Goal: Use online tool/utility: Use online tool/utility

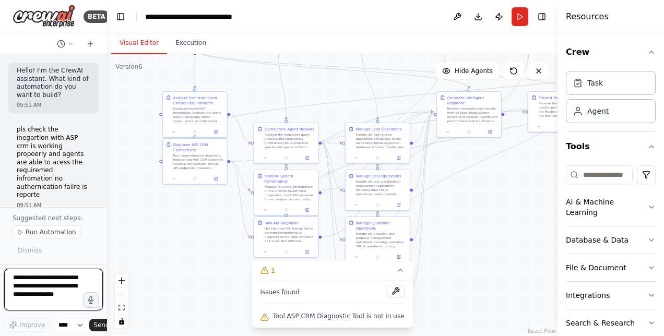
scroll to position [1, 0]
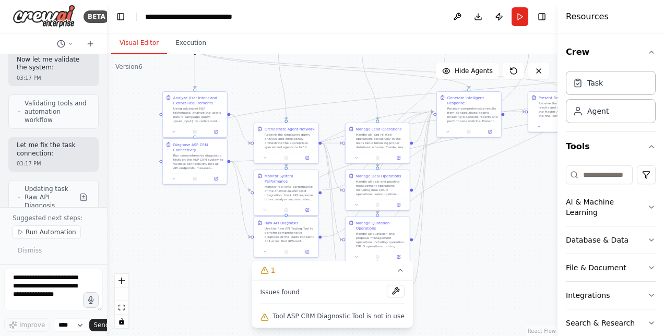
click at [442, 282] on div ".deletable-edge-delete-btn { width: 20px; height: 20px; border: 0px solid #ffff…" at bounding box center [332, 195] width 451 height 282
drag, startPoint x: 193, startPoint y: 181, endPoint x: 192, endPoint y: 197, distance: 15.7
click at [192, 197] on div at bounding box center [195, 193] width 64 height 11
click at [481, 200] on div ".deletable-edge-delete-btn { width: 20px; height: 20px; border: 0px solid #ffff…" at bounding box center [332, 195] width 451 height 282
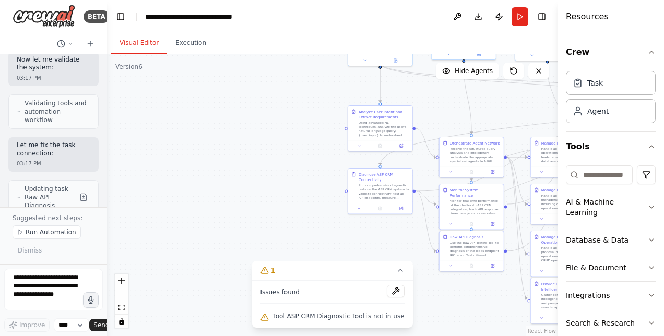
drag, startPoint x: 481, startPoint y: 200, endPoint x: 658, endPoint y: 226, distance: 179.4
click at [658, 226] on div "BETA Hello! I'm the CrewAI assistant. What kind of automation do you want to bu…" at bounding box center [332, 168] width 664 height 336
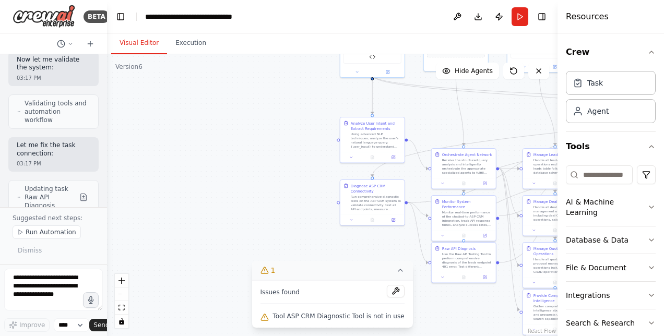
click at [282, 274] on button "1" at bounding box center [332, 270] width 161 height 19
click at [49, 233] on span "Run Automation" at bounding box center [51, 232] width 51 height 8
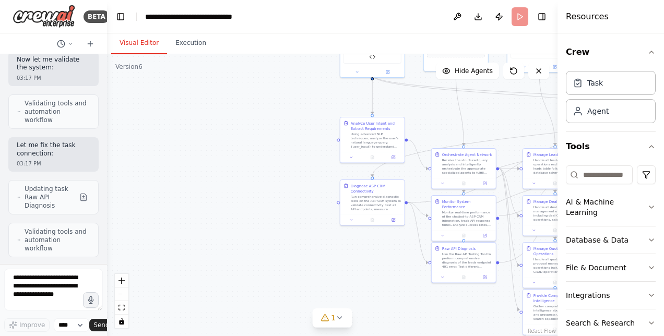
scroll to position [38478, 0]
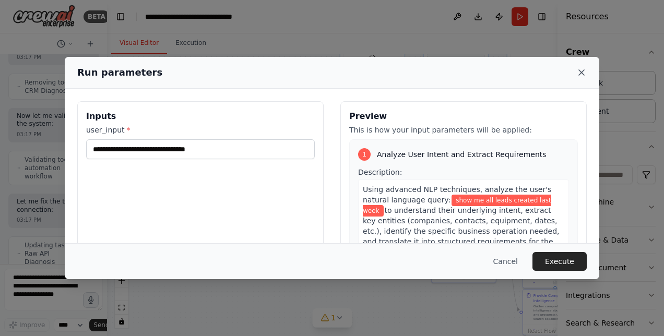
click at [580, 72] on icon at bounding box center [582, 72] width 10 height 10
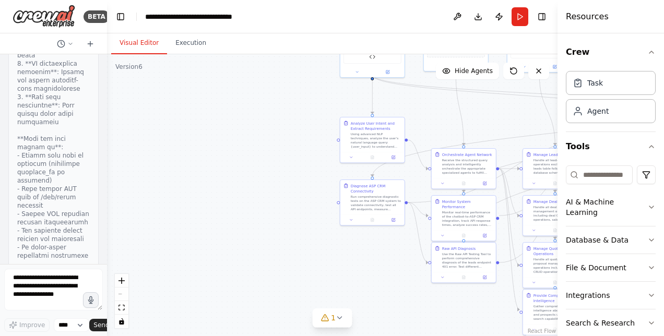
scroll to position [37294, 0]
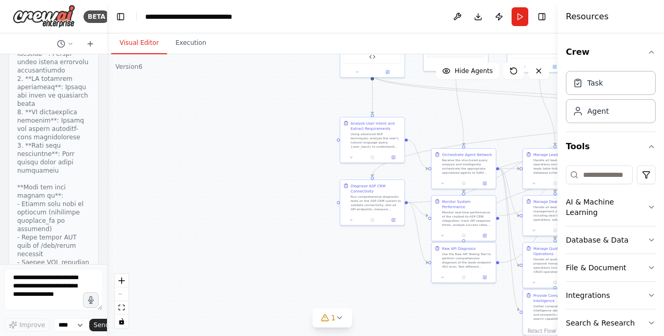
click at [97, 195] on div "Hello! I'm the CrewAI assistant. What kind of automation do you want to build? …" at bounding box center [53, 159] width 107 height 210
click at [96, 134] on div "Hello! I'm the CrewAI assistant. What kind of automation do you want to build? …" at bounding box center [53, 159] width 107 height 210
click at [92, 108] on div "Hello! I'm the CrewAI assistant. What kind of automation do you want to build? …" at bounding box center [53, 159] width 107 height 210
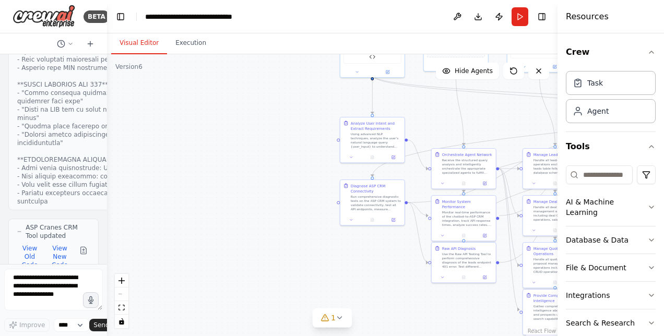
scroll to position [38478, 0]
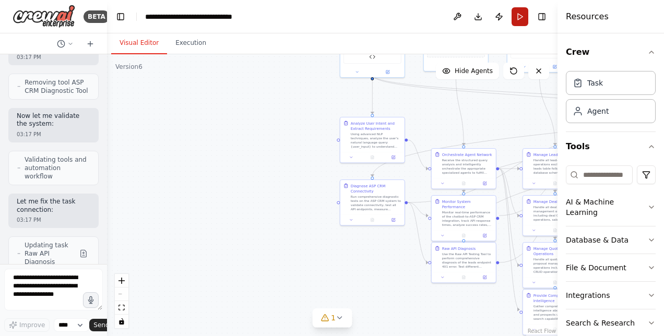
click at [518, 18] on button "Run" at bounding box center [520, 16] width 17 height 19
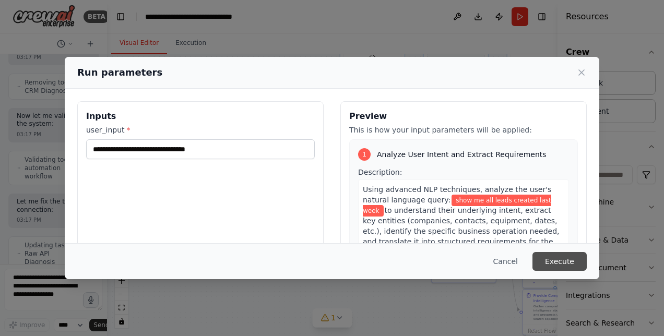
click at [571, 261] on button "Execute" at bounding box center [560, 261] width 54 height 19
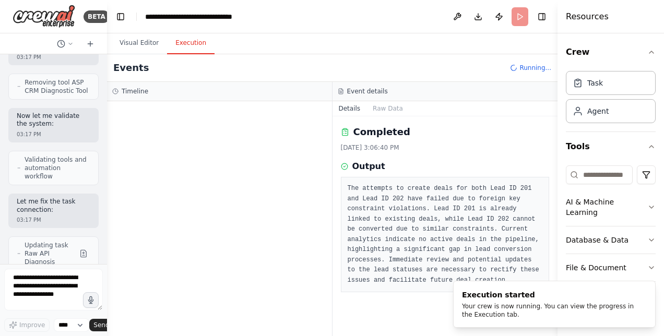
scroll to position [0, 0]
click at [184, 45] on button "Execution" at bounding box center [191, 43] width 48 height 22
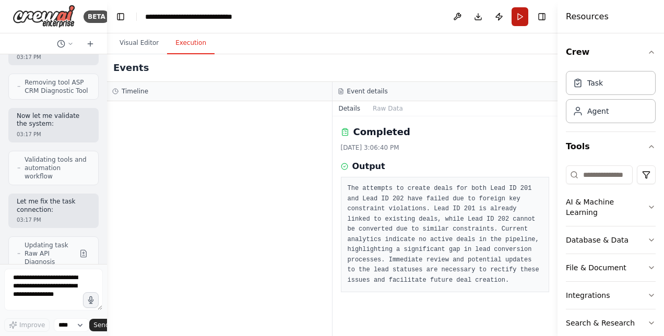
click at [519, 13] on button "Run" at bounding box center [520, 16] width 17 height 19
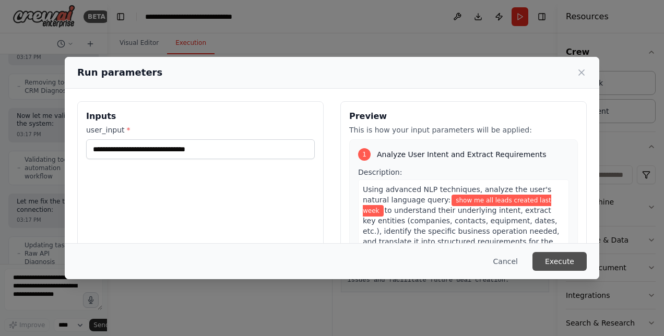
click at [552, 269] on button "Execute" at bounding box center [560, 261] width 54 height 19
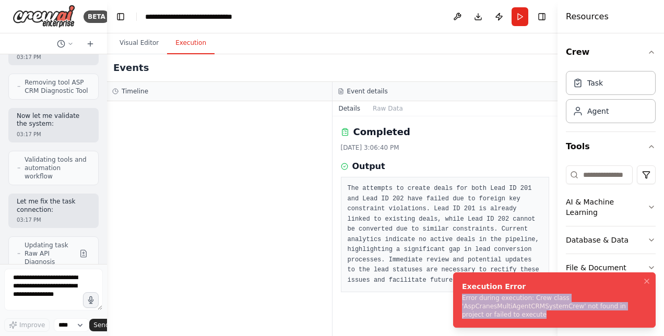
drag, startPoint x: 463, startPoint y: 298, endPoint x: 522, endPoint y: 328, distance: 65.9
click at [522, 319] on div "Error during execution: Crew class 'AspCranesMultiAgentCRMSystemCrew' not found…" at bounding box center [552, 306] width 181 height 25
copy div "Error during execution: Crew class 'AspCranesMultiAgentCRMSystemCrew' not found…"
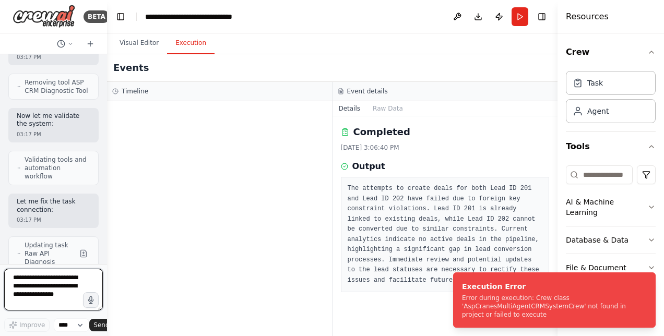
click at [26, 283] on textarea at bounding box center [53, 290] width 99 height 42
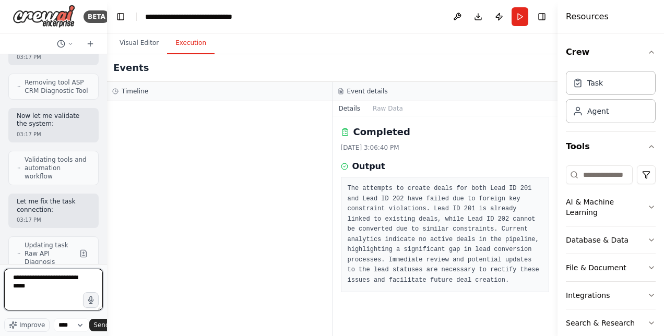
paste textarea "**********"
type textarea "**********"
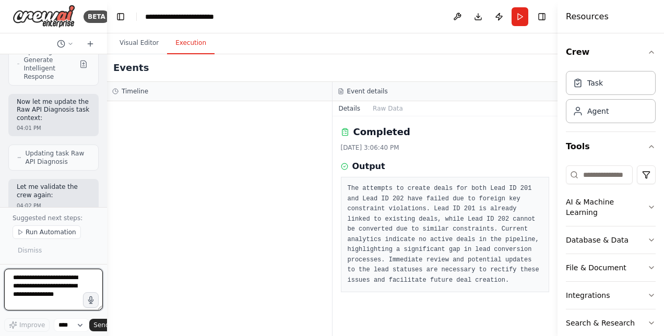
scroll to position [40168, 0]
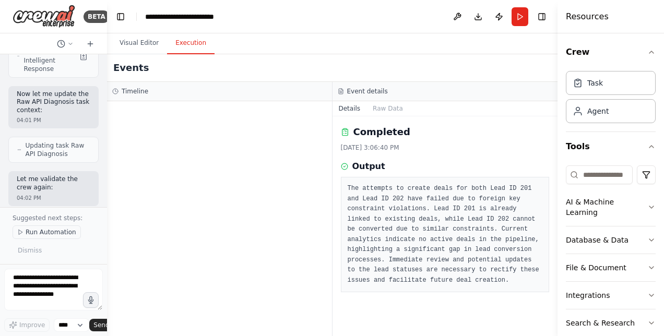
click at [60, 231] on span "Run Automation" at bounding box center [51, 232] width 51 height 8
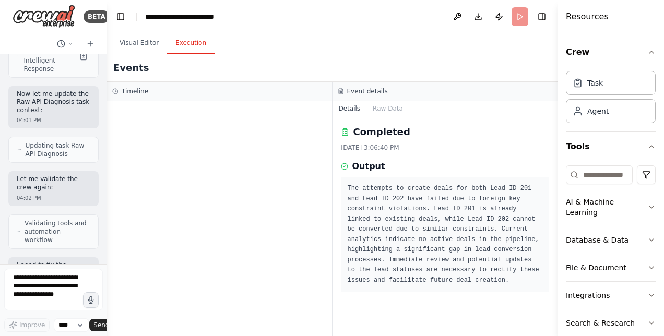
scroll to position [40112, 0]
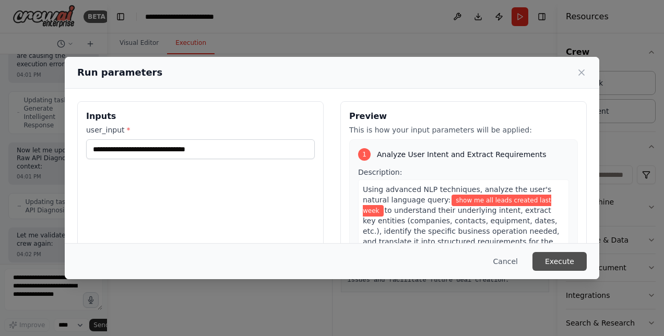
click at [565, 258] on button "Execute" at bounding box center [560, 261] width 54 height 19
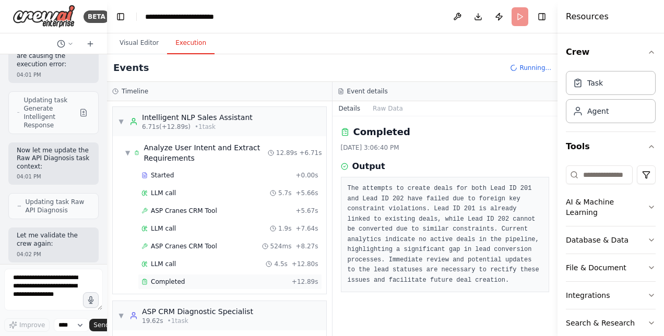
click at [169, 282] on span "Completed" at bounding box center [168, 282] width 34 height 8
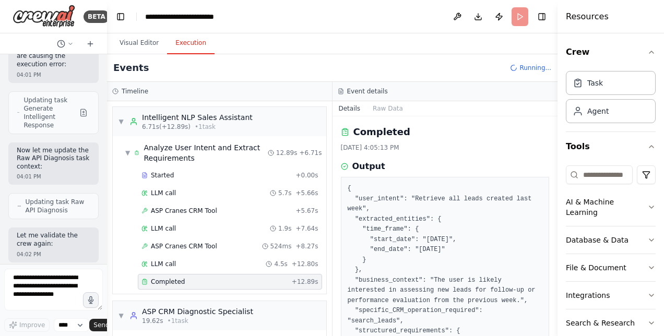
drag, startPoint x: 554, startPoint y: 147, endPoint x: 558, endPoint y: 204, distance: 57.6
click at [558, 204] on div "Resources Crew Task Agent Tools AI & Machine Learning Database & Data File & Do…" at bounding box center [611, 168] width 107 height 336
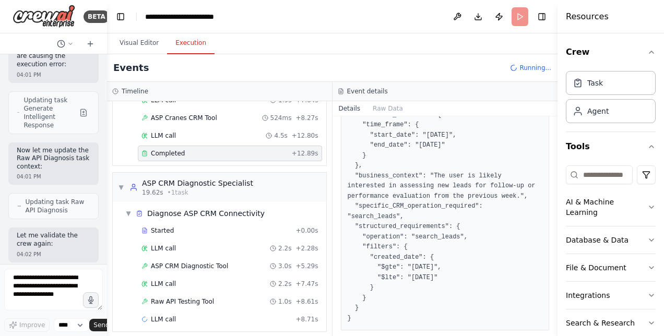
scroll to position [130, 0]
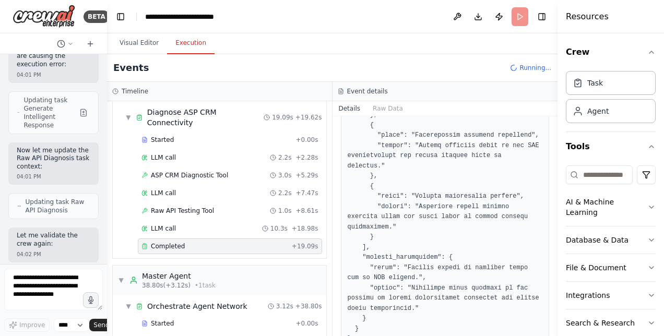
scroll to position [228, 0]
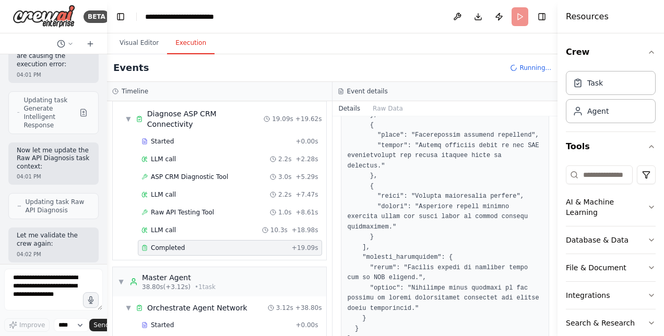
click at [161, 244] on span "Completed" at bounding box center [168, 248] width 34 height 8
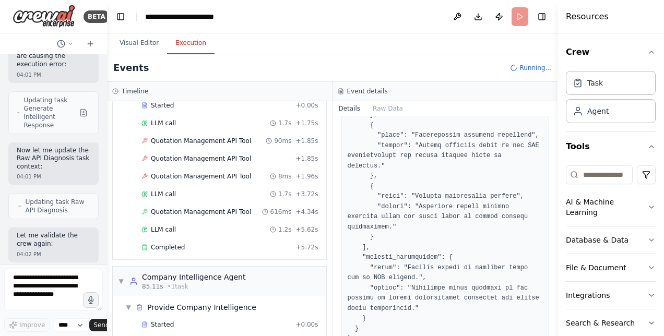
scroll to position [1112, 0]
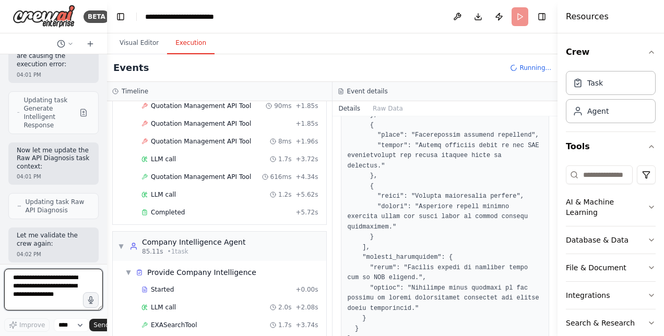
click at [26, 281] on textarea at bounding box center [53, 290] width 99 height 42
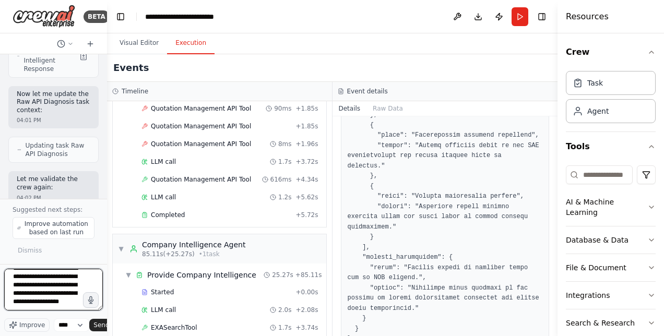
scroll to position [21, 0]
type textarea "**********"
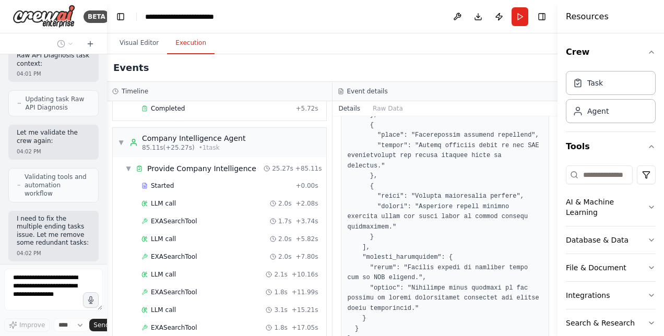
scroll to position [1375, 0]
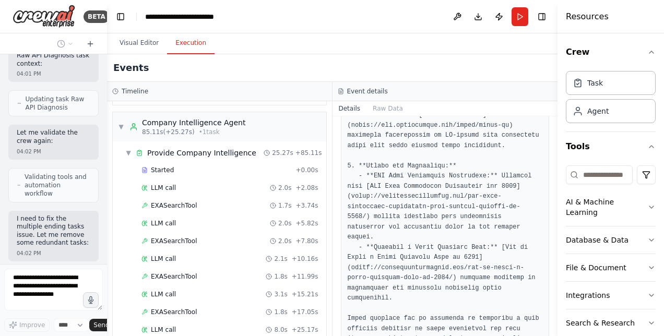
drag, startPoint x: 554, startPoint y: 284, endPoint x: 550, endPoint y: 144, distance: 140.1
click at [550, 144] on div "BETA Hello! I'm the CrewAI assistant. What kind of automation do you want to bu…" at bounding box center [332, 168] width 664 height 336
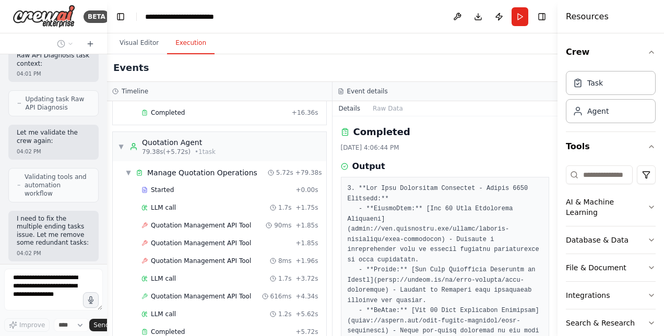
scroll to position [1125, 0]
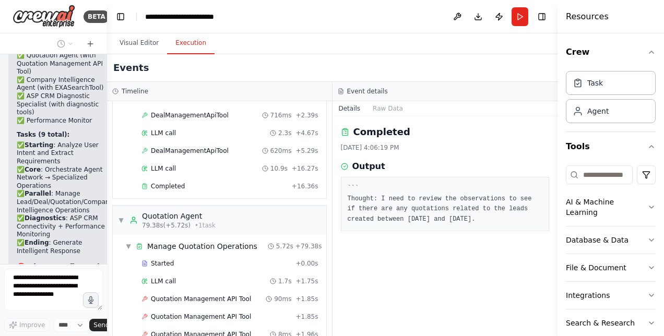
scroll to position [1020, 0]
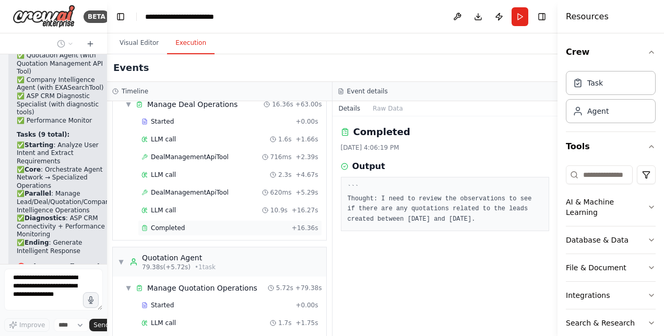
click at [164, 224] on span "Completed" at bounding box center [168, 228] width 34 height 8
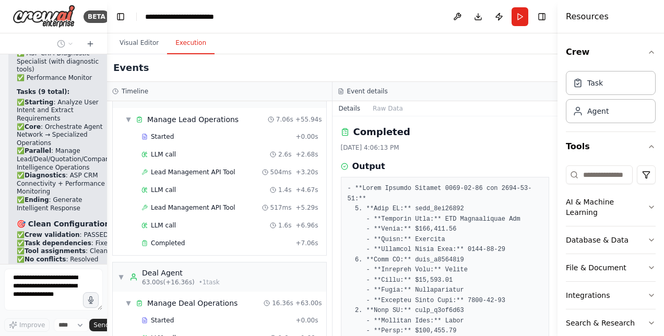
scroll to position [832, 0]
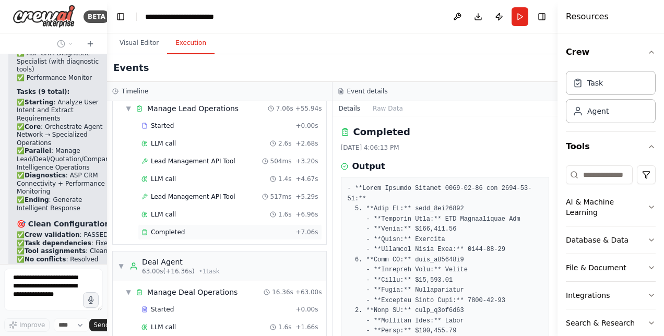
click at [178, 228] on span "Completed" at bounding box center [168, 232] width 34 height 8
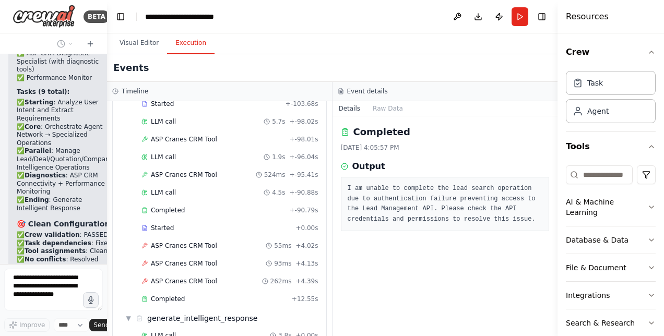
scroll to position [0, 0]
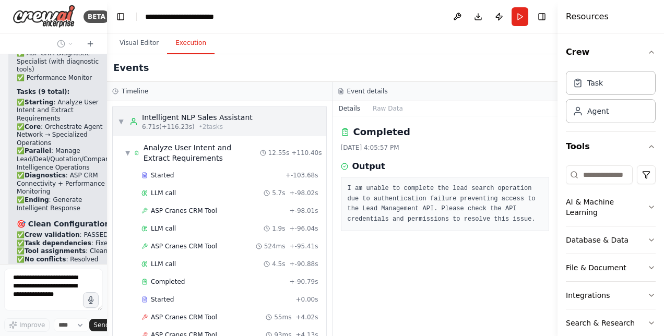
click at [307, 119] on div "▼ Intelligent NLP Sales Assistant 6.71s (+116.23s) • 2 task s" at bounding box center [220, 121] width 214 height 29
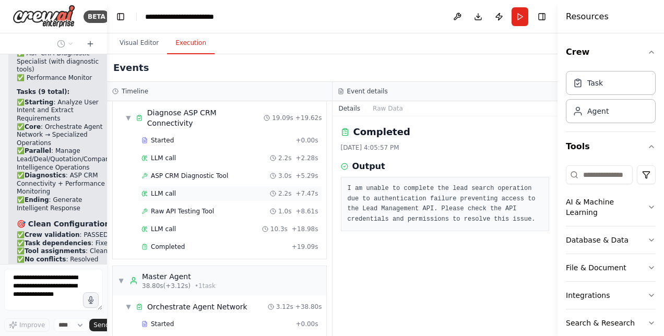
scroll to position [41079, 0]
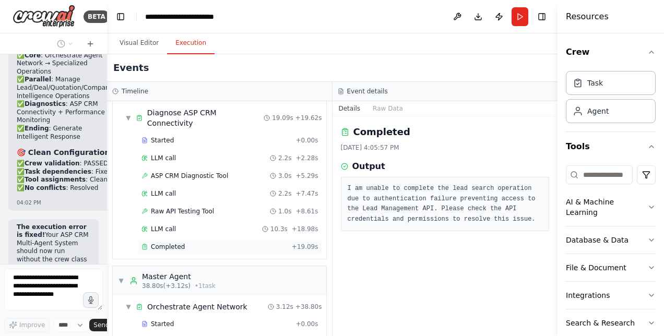
click at [165, 243] on span "Completed" at bounding box center [168, 247] width 34 height 8
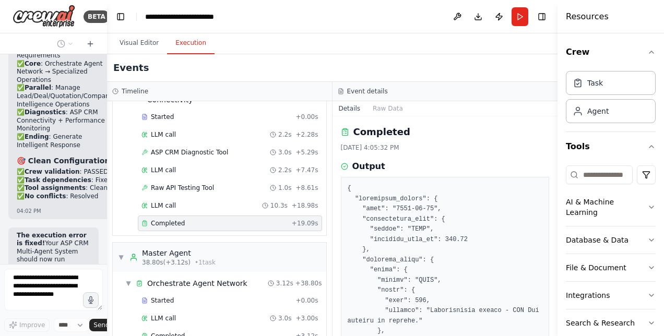
scroll to position [0, 0]
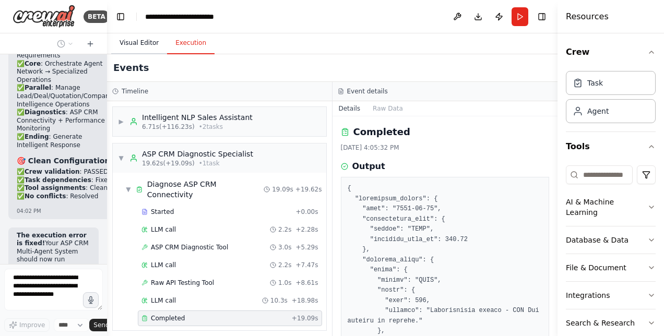
click at [139, 44] on button "Visual Editor" at bounding box center [139, 43] width 56 height 22
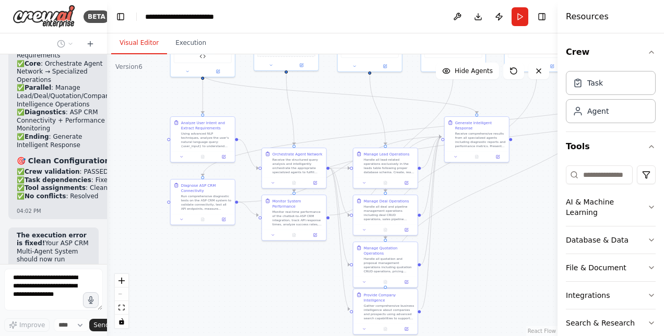
drag, startPoint x: 273, startPoint y: 160, endPoint x: 103, endPoint y: 159, distance: 169.8
click at [103, 159] on div "BETA Hello! I'm the CrewAI assistant. What kind of automation do you want to bu…" at bounding box center [332, 168] width 664 height 336
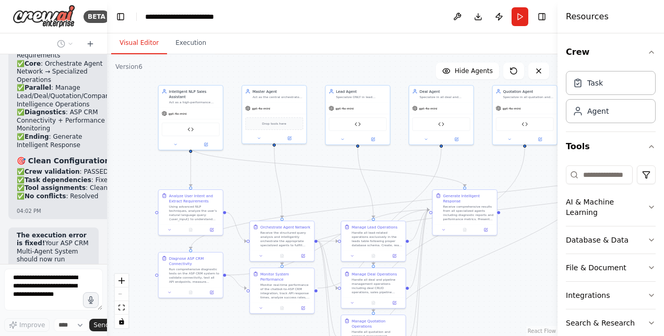
drag, startPoint x: 203, startPoint y: 259, endPoint x: 198, endPoint y: 363, distance: 104.6
click at [198, 336] on html "BETA Hello! I'm the CrewAI assistant. What kind of automation do you want to bu…" at bounding box center [332, 168] width 664 height 336
click at [188, 42] on button "Execution" at bounding box center [191, 43] width 48 height 22
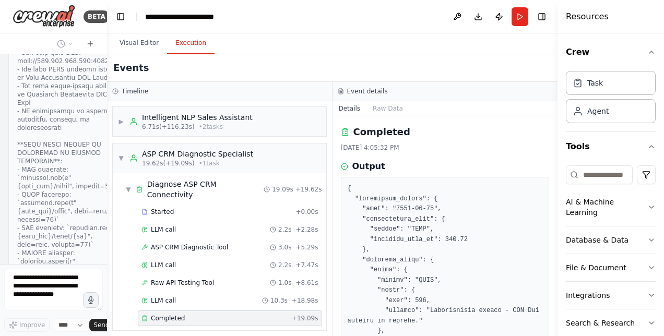
scroll to position [41720, 0]
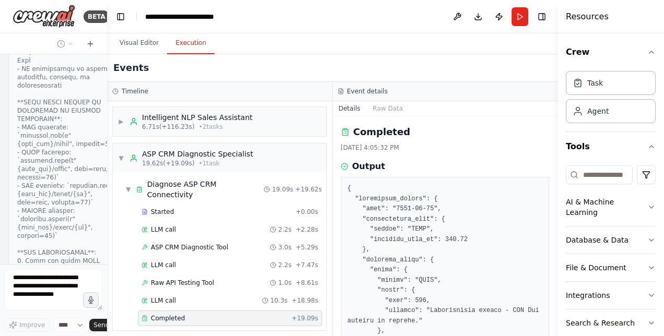
click at [309, 68] on div "Events" at bounding box center [332, 68] width 451 height 28
click at [143, 43] on button "Visual Editor" at bounding box center [139, 43] width 56 height 22
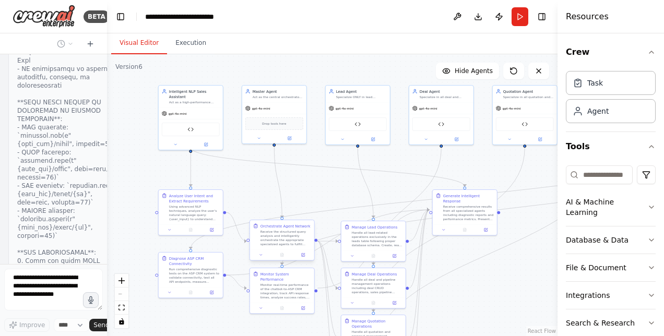
scroll to position [41783, 0]
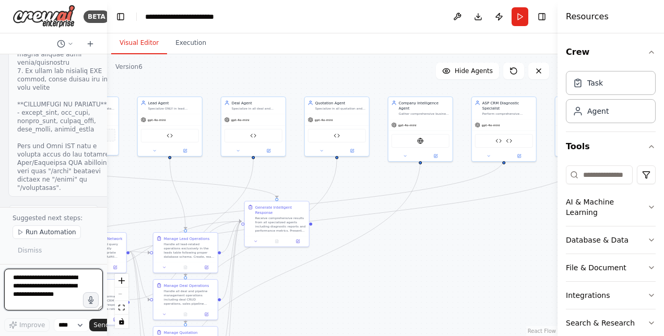
drag, startPoint x: 528, startPoint y: 246, endPoint x: 340, endPoint y: 257, distance: 188.4
click at [340, 257] on div ".deletable-edge-delete-btn { width: 20px; height: 20px; border: 0px solid #ffff…" at bounding box center [332, 195] width 451 height 282
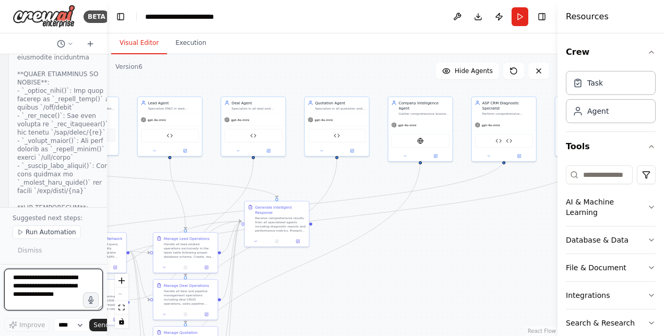
scroll to position [42578, 0]
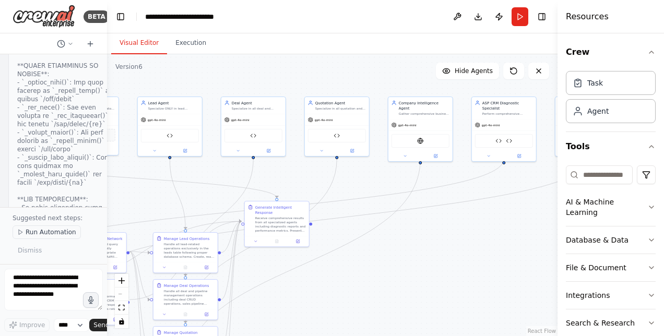
click at [56, 234] on span "Run Automation" at bounding box center [51, 232] width 51 height 8
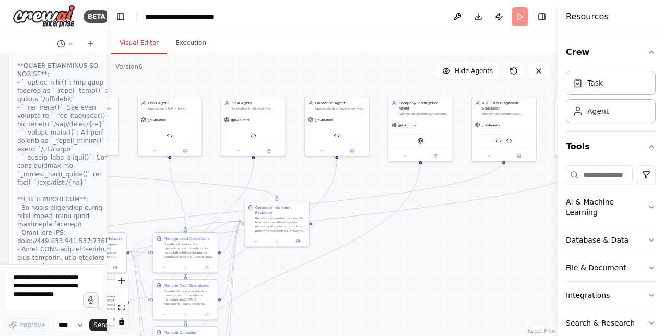
scroll to position [42522, 0]
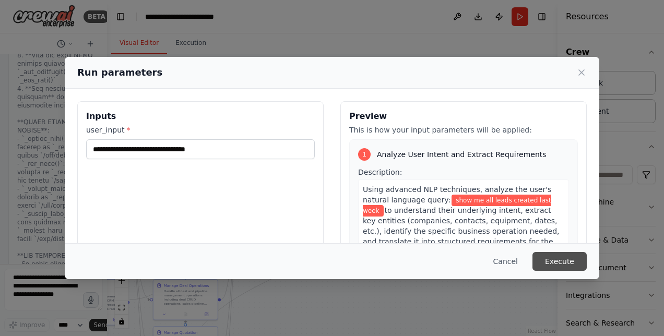
click at [573, 262] on button "Execute" at bounding box center [560, 261] width 54 height 19
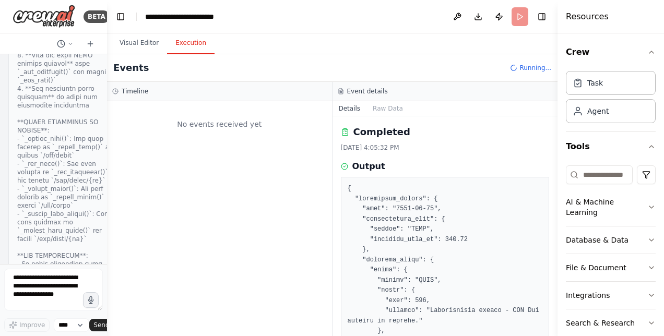
click at [192, 47] on button "Execution" at bounding box center [191, 43] width 48 height 22
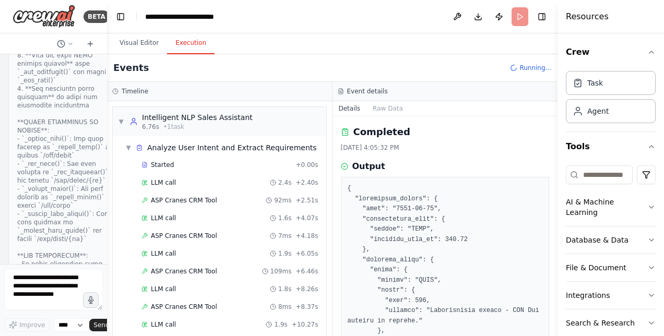
drag, startPoint x: 556, startPoint y: 151, endPoint x: 556, endPoint y: 193, distance: 41.8
click at [556, 193] on button "Toggle Sidebar" at bounding box center [558, 168] width 8 height 336
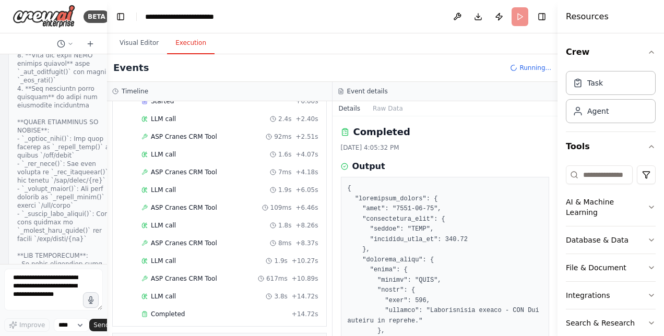
scroll to position [84, 0]
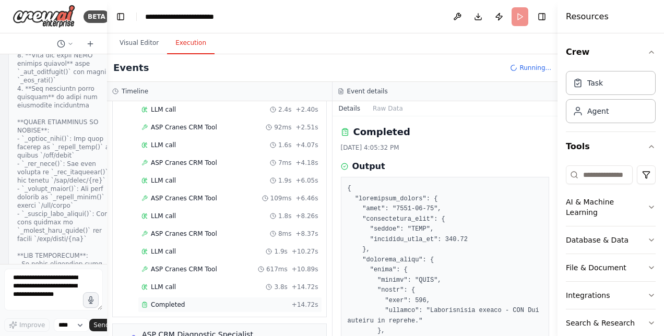
click at [171, 301] on span "Completed" at bounding box center [168, 305] width 34 height 8
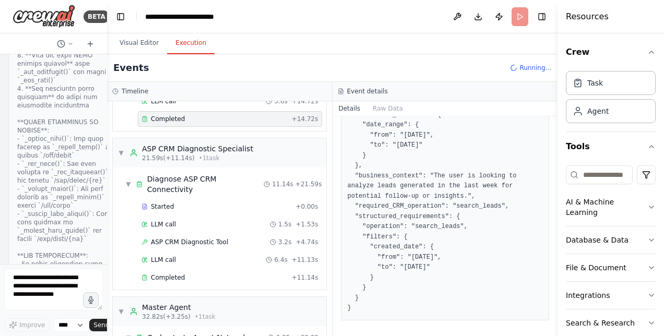
scroll to position [283, 0]
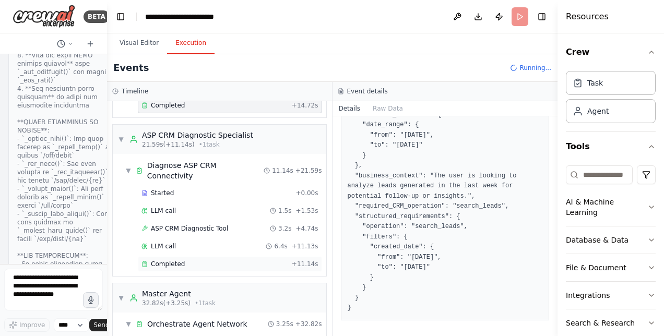
click at [175, 260] on span "Completed" at bounding box center [168, 264] width 34 height 8
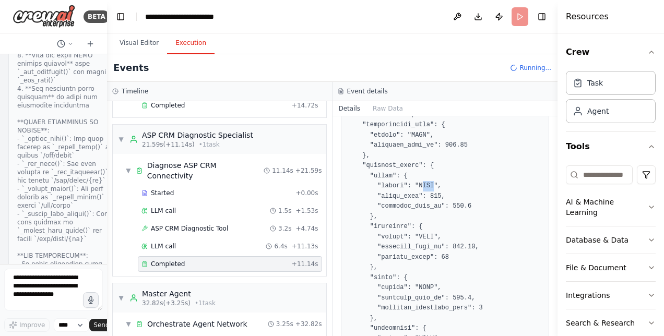
drag, startPoint x: 428, startPoint y: 186, endPoint x: 416, endPoint y: 184, distance: 12.2
click at [416, 184] on pre at bounding box center [445, 298] width 195 height 438
drag, startPoint x: 416, startPoint y: 184, endPoint x: 426, endPoint y: 193, distance: 14.1
click at [426, 193] on pre at bounding box center [445, 298] width 195 height 438
drag, startPoint x: 554, startPoint y: 184, endPoint x: 555, endPoint y: 192, distance: 7.3
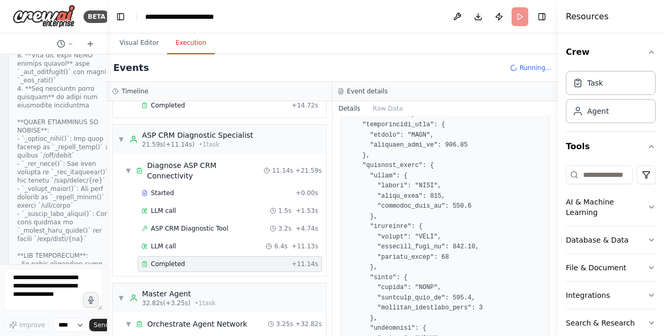
click at [555, 192] on button "Toggle Sidebar" at bounding box center [558, 168] width 8 height 336
click at [554, 177] on button "Toggle Sidebar" at bounding box center [558, 168] width 8 height 336
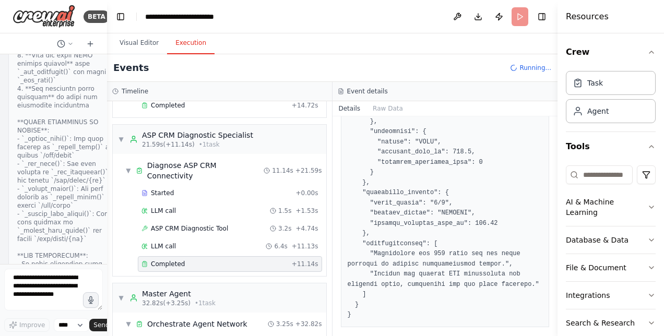
scroll to position [308, 0]
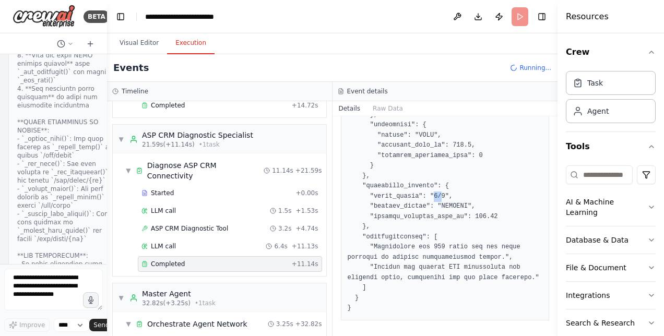
drag, startPoint x: 435, startPoint y: 196, endPoint x: 428, endPoint y: 196, distance: 6.8
click at [428, 196] on pre at bounding box center [445, 95] width 195 height 438
drag, startPoint x: 428, startPoint y: 196, endPoint x: 479, endPoint y: 246, distance: 71.7
click at [479, 246] on pre at bounding box center [445, 95] width 195 height 438
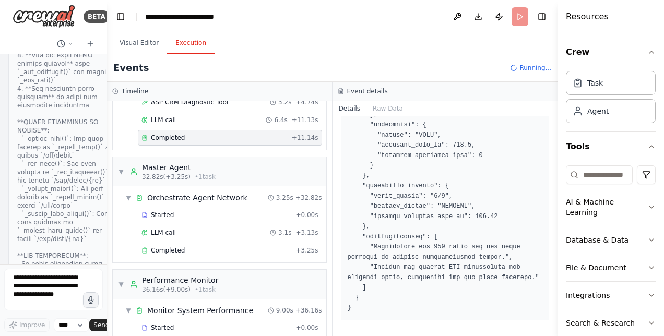
scroll to position [417, 0]
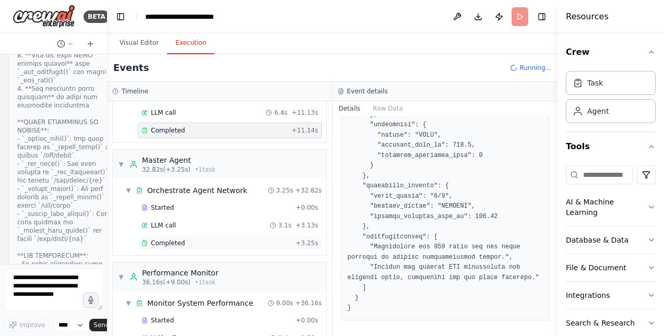
click at [168, 239] on span "Completed" at bounding box center [168, 243] width 34 height 8
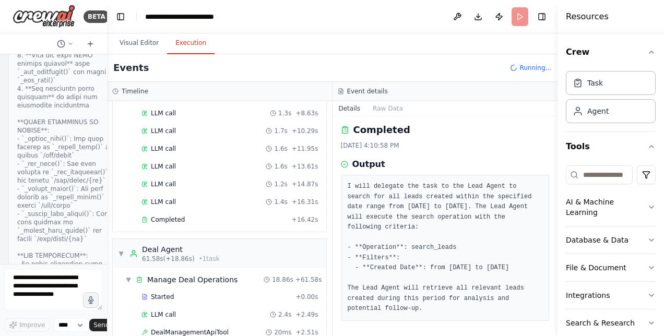
scroll to position [859, 0]
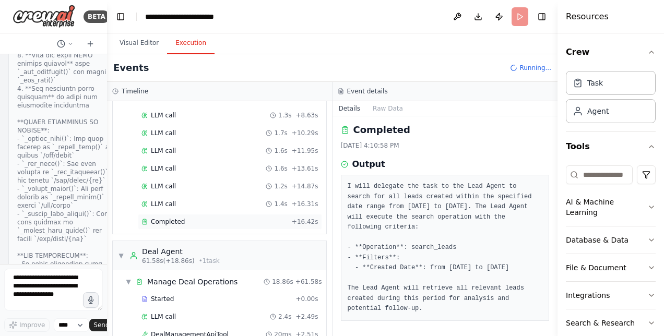
click at [153, 218] on span "Completed" at bounding box center [168, 222] width 34 height 8
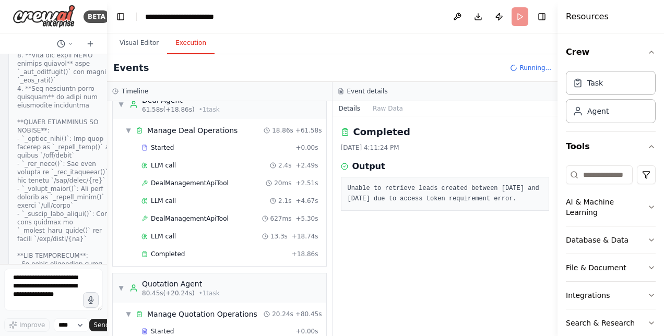
scroll to position [1126, 0]
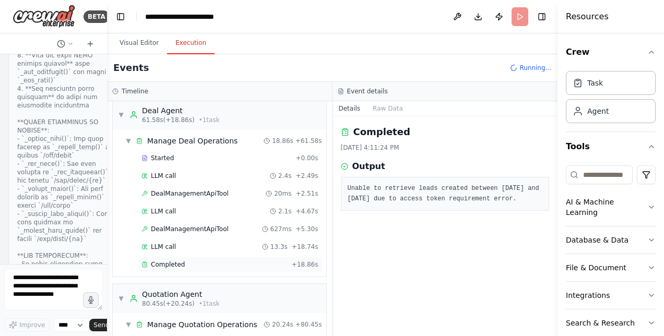
click at [185, 257] on div "Completed + 18.86s" at bounding box center [230, 265] width 184 height 16
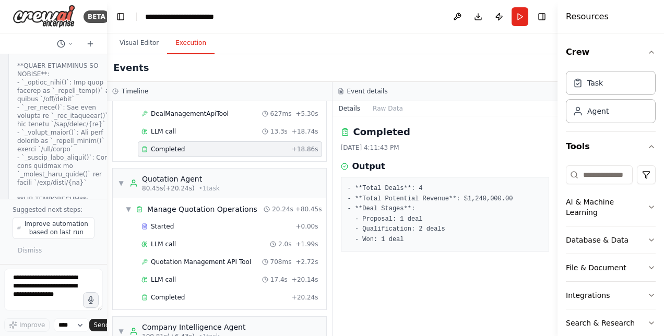
scroll to position [1262, 0]
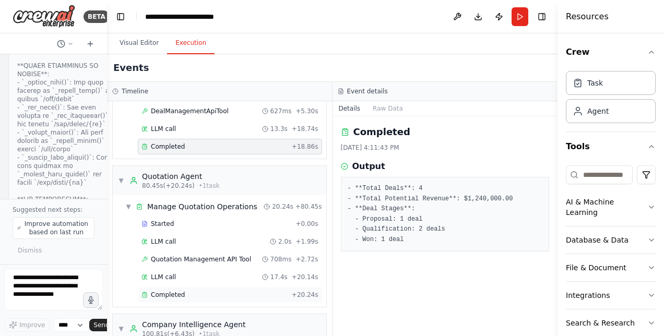
click at [166, 291] on span "Completed" at bounding box center [168, 295] width 34 height 8
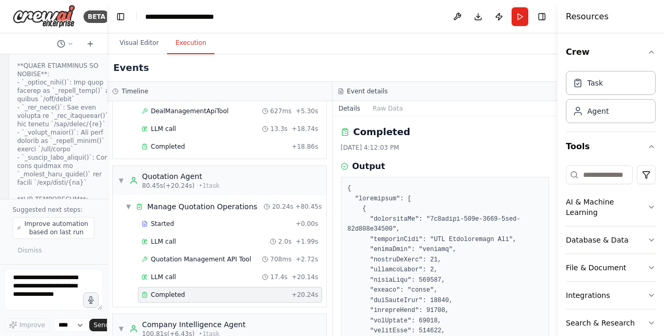
click at [554, 162] on button "Toggle Sidebar" at bounding box center [558, 168] width 8 height 336
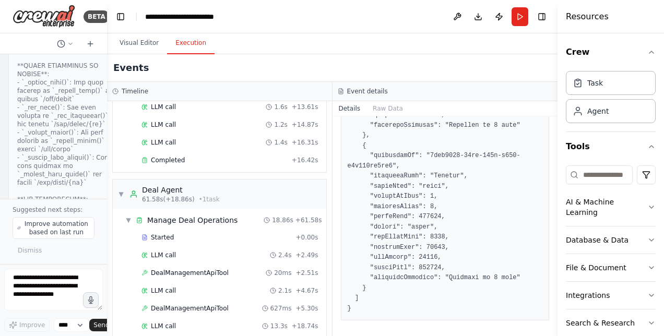
scroll to position [1357, 0]
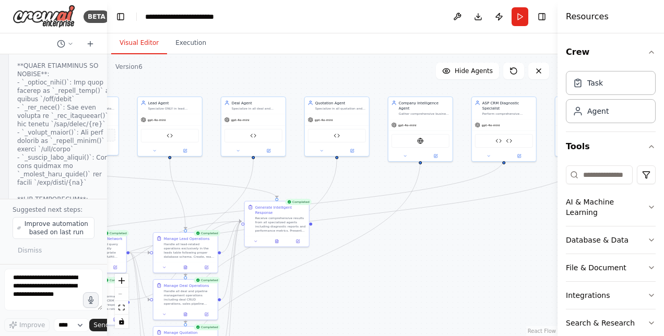
click at [149, 39] on button "Visual Editor" at bounding box center [139, 43] width 56 height 22
